Goal: Task Accomplishment & Management: Check status

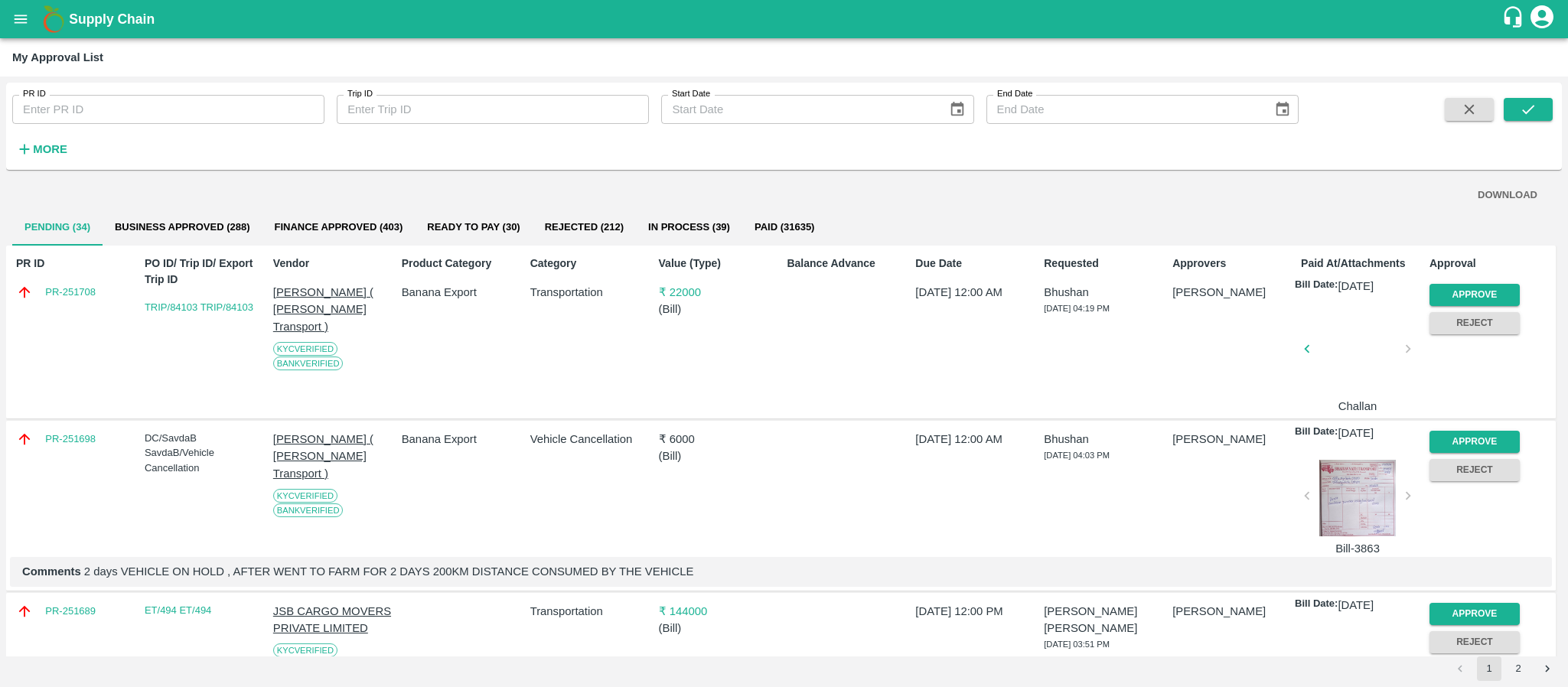
click at [17, 37] on div "Supply Chain" at bounding box center [784, 19] width 1568 height 39
click at [26, 21] on icon "open drawer" at bounding box center [20, 19] width 17 height 17
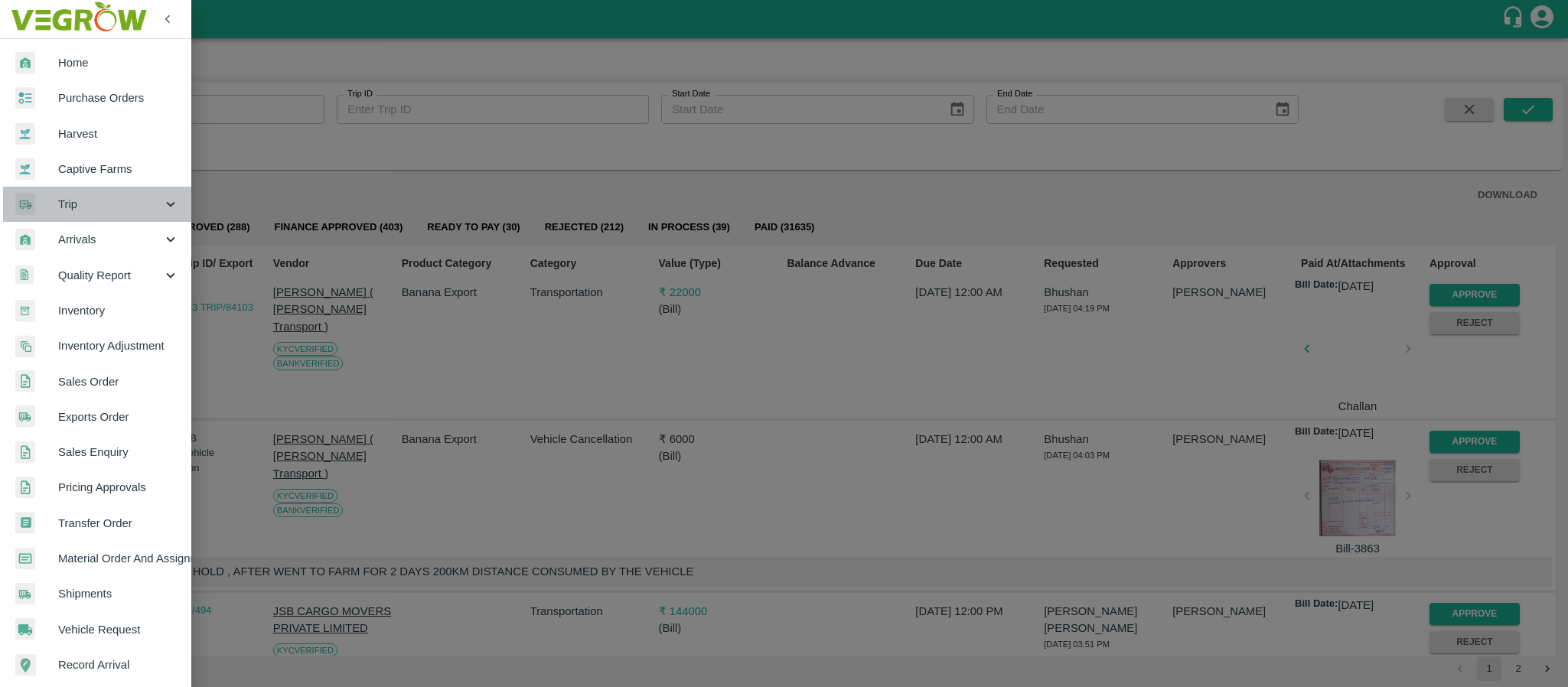
click at [105, 202] on span "Trip" at bounding box center [110, 205] width 105 height 17
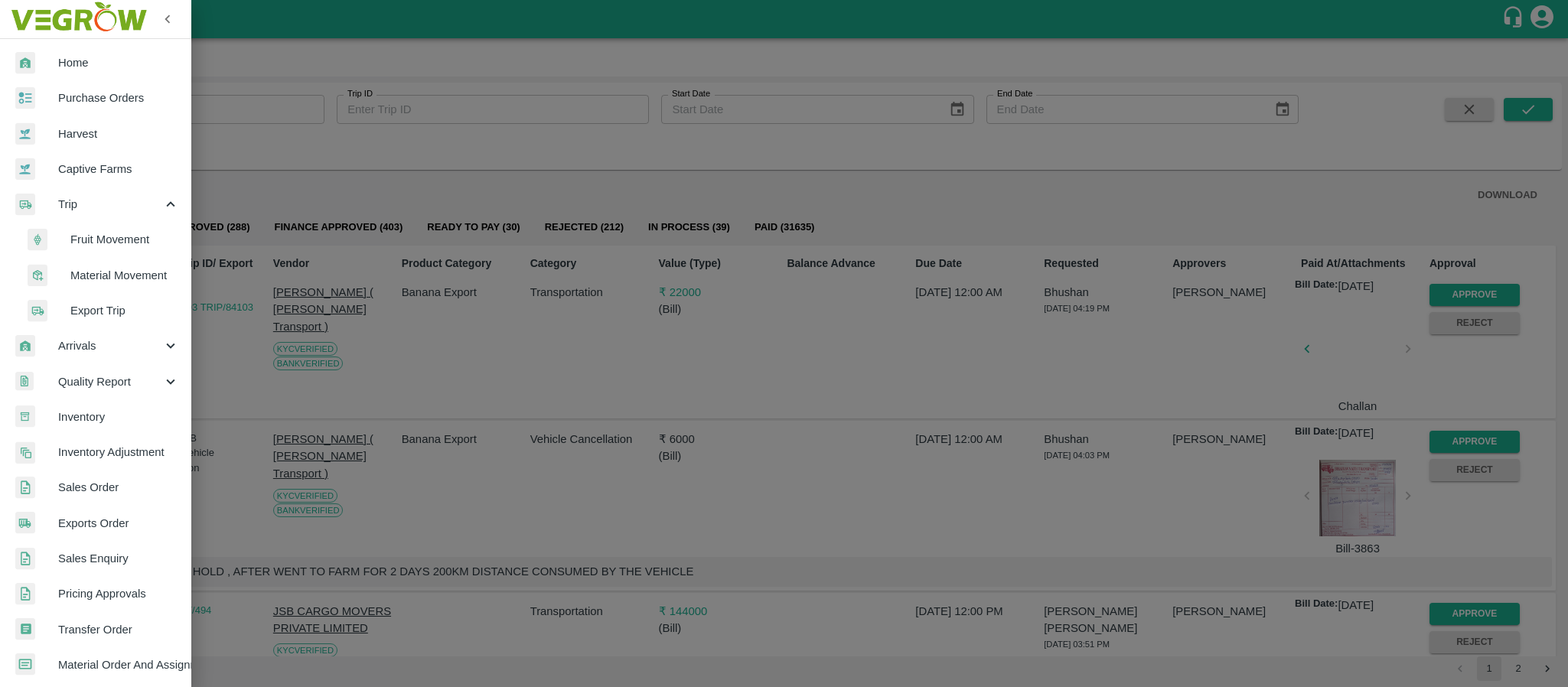
click at [111, 307] on span "Export Trip" at bounding box center [125, 311] width 109 height 17
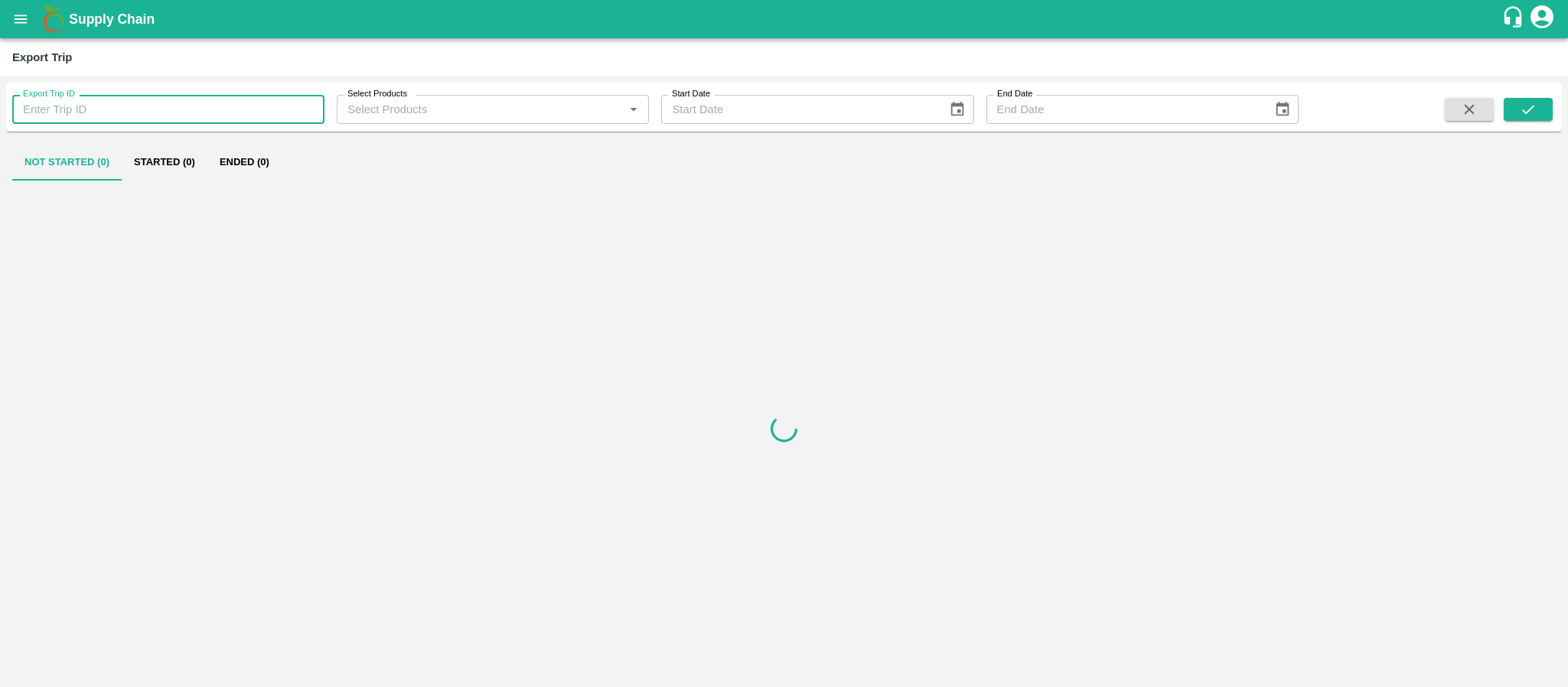
click at [76, 105] on input "Export Trip ID" at bounding box center [168, 109] width 313 height 29
type input "321"
click at [1531, 122] on span at bounding box center [1528, 110] width 49 height 25
click at [1531, 119] on button "submit" at bounding box center [1528, 109] width 49 height 23
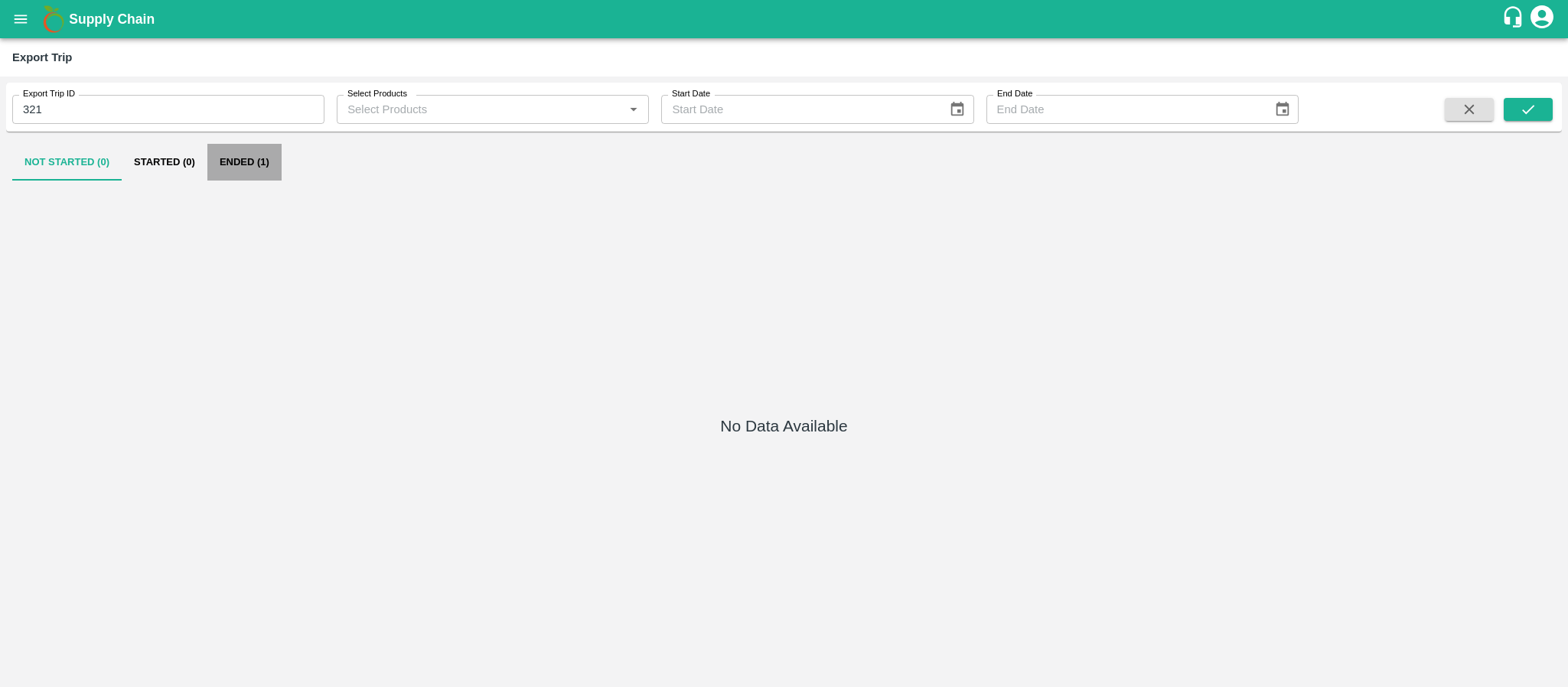
click at [248, 168] on button "Ended (1)" at bounding box center [244, 162] width 74 height 37
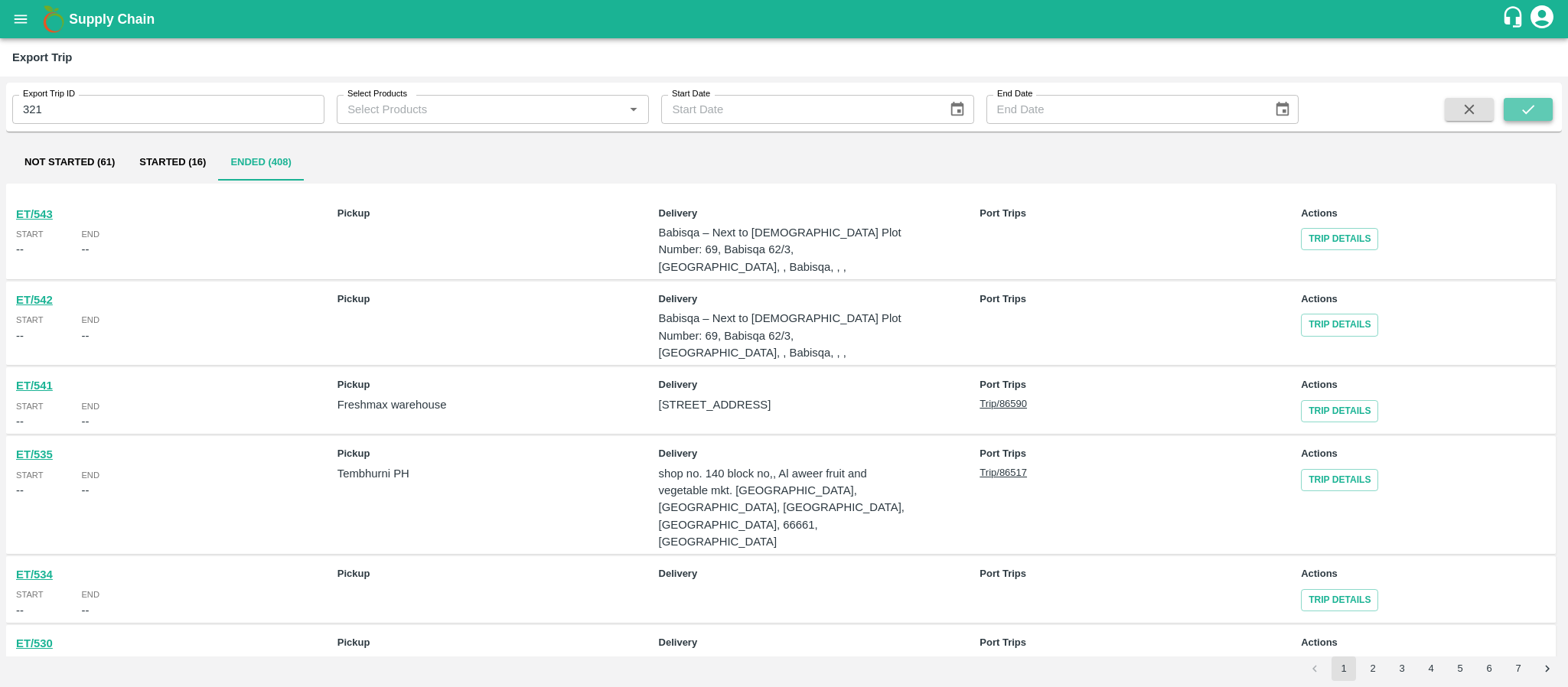
click at [1529, 99] on button "submit" at bounding box center [1528, 109] width 49 height 23
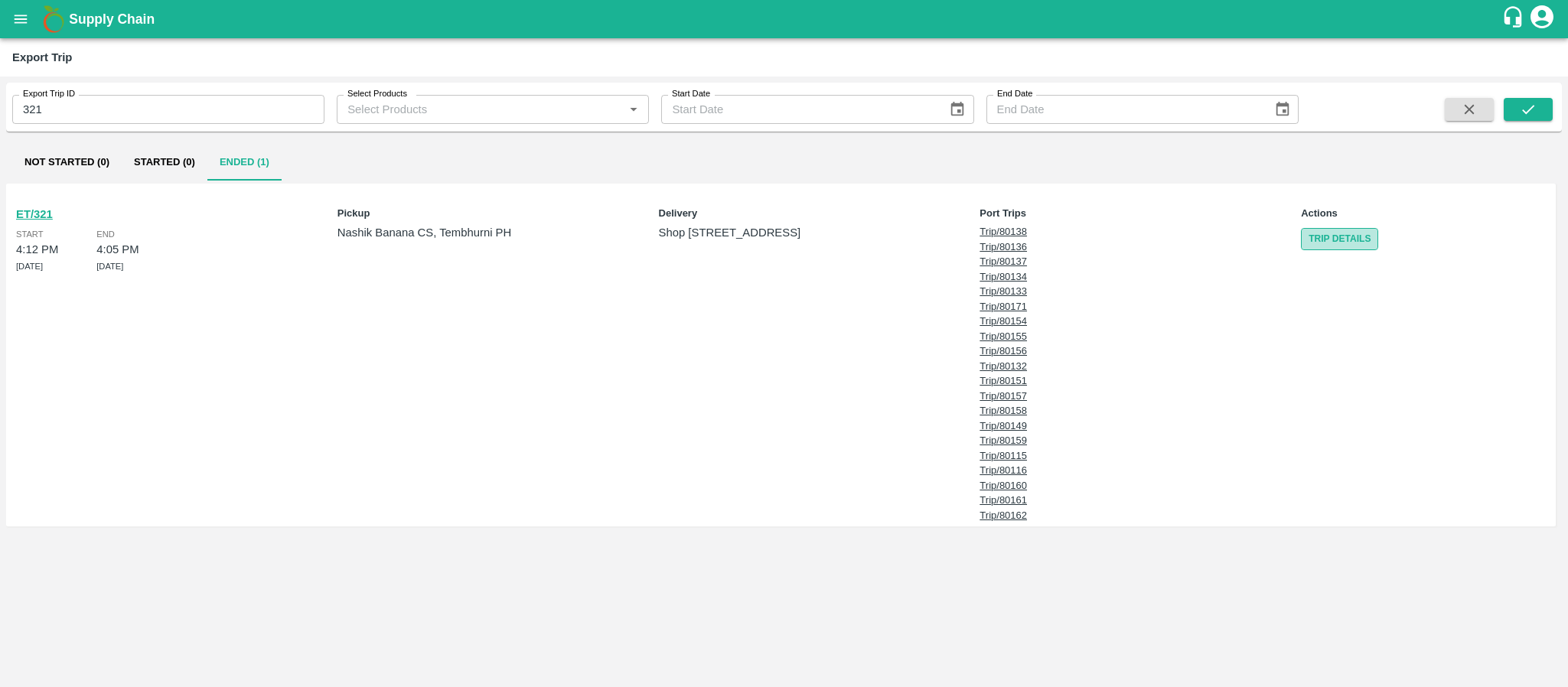
click at [1316, 239] on link "Trip Details" at bounding box center [1340, 239] width 77 height 22
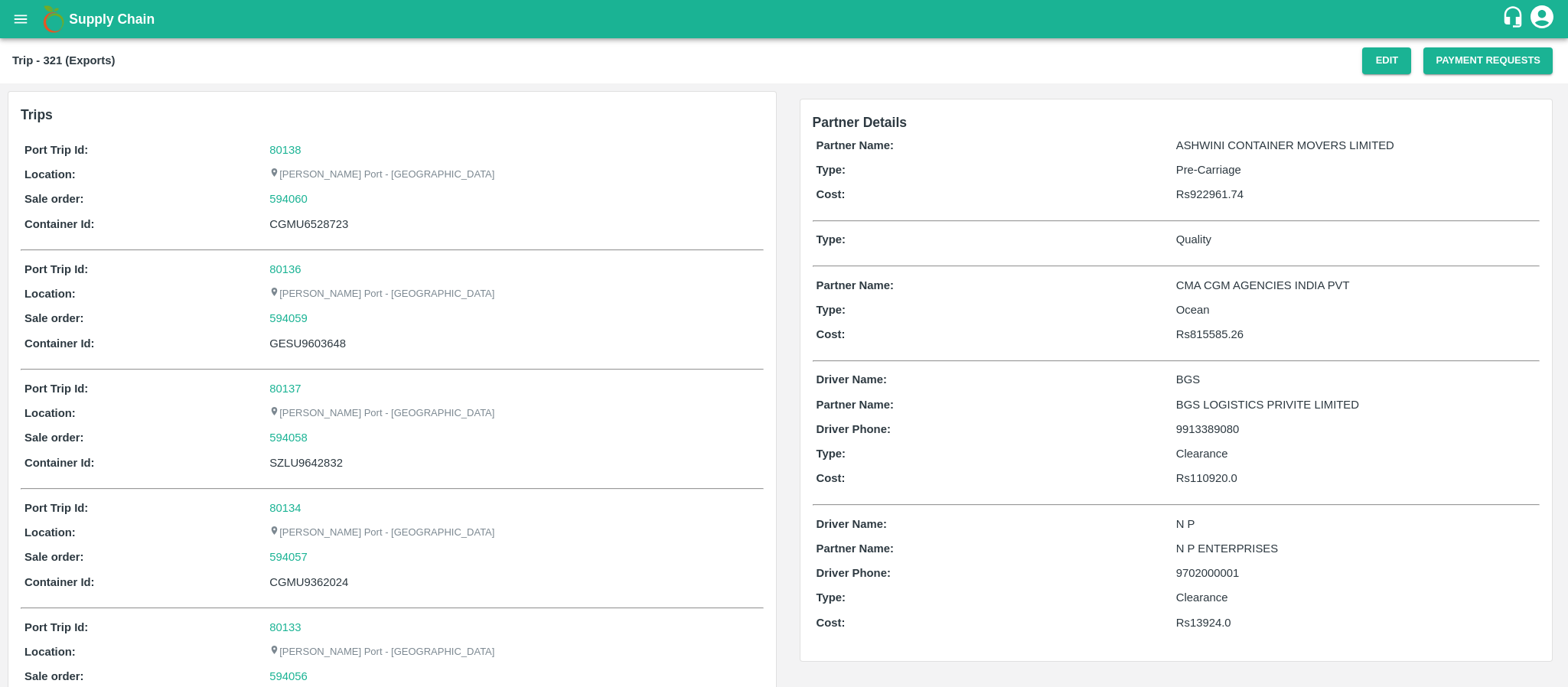
click at [1508, 44] on div "Trip - 321 (Exports) Edit Payment Requests" at bounding box center [784, 61] width 1568 height 45
click at [1501, 56] on button "Payment Requests" at bounding box center [1487, 61] width 129 height 27
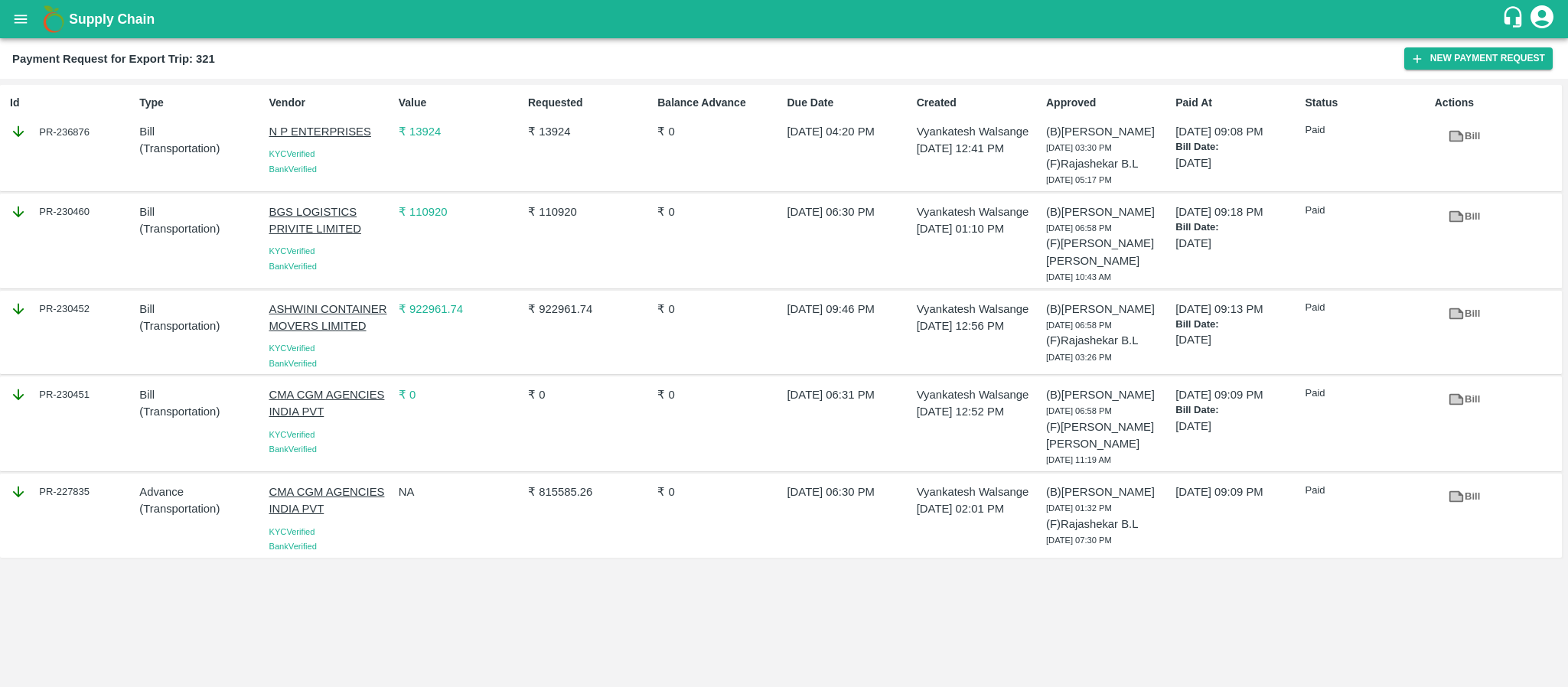
click at [437, 304] on p "₹ 922961.74" at bounding box center [460, 309] width 123 height 17
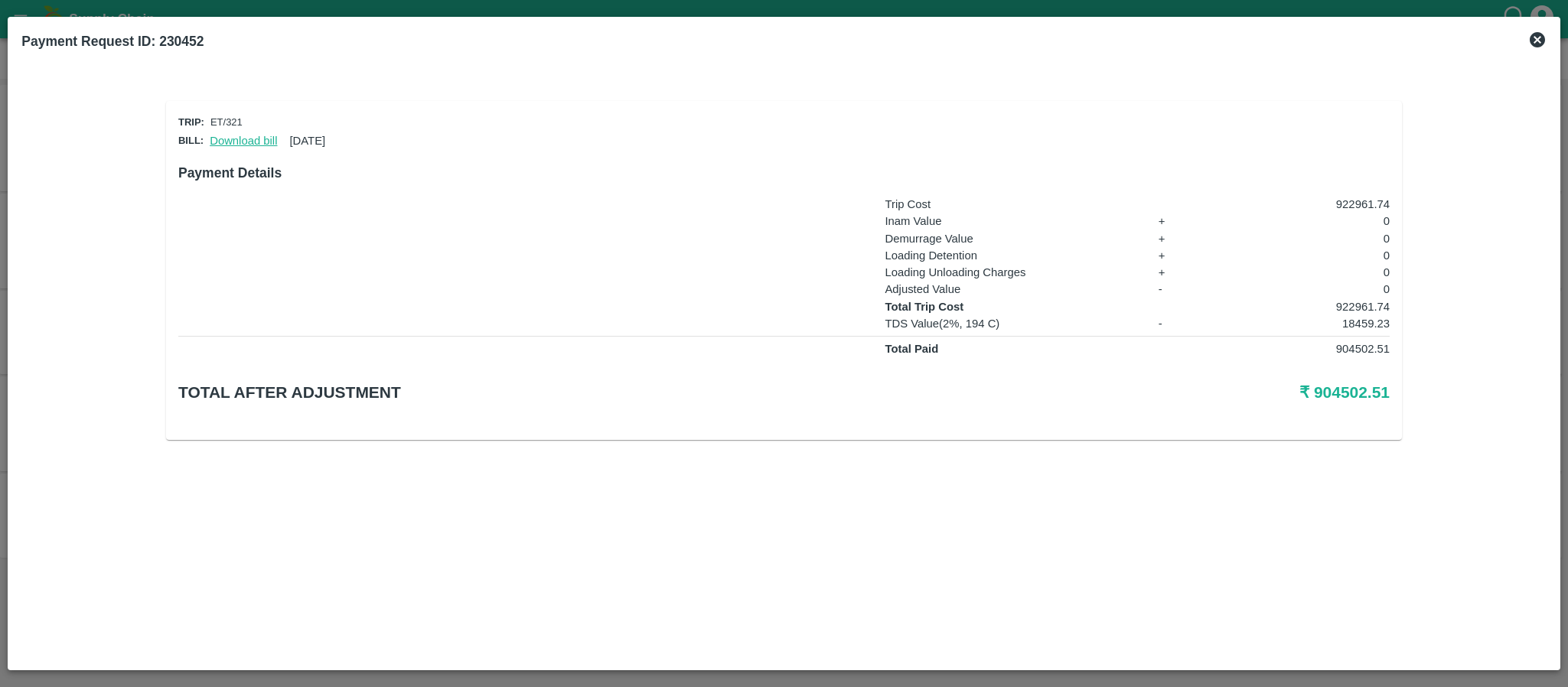
click at [248, 135] on link "Download bill" at bounding box center [243, 140] width 67 height 12
